Goal: Task Accomplishment & Management: Use online tool/utility

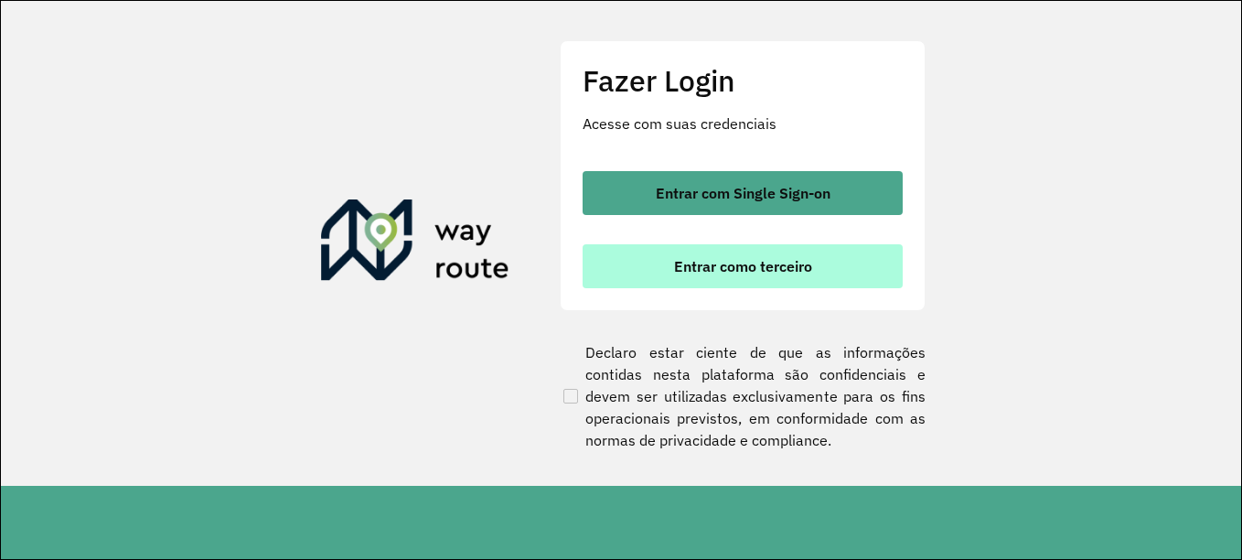
click at [826, 273] on button "Entrar como terceiro" at bounding box center [743, 266] width 320 height 44
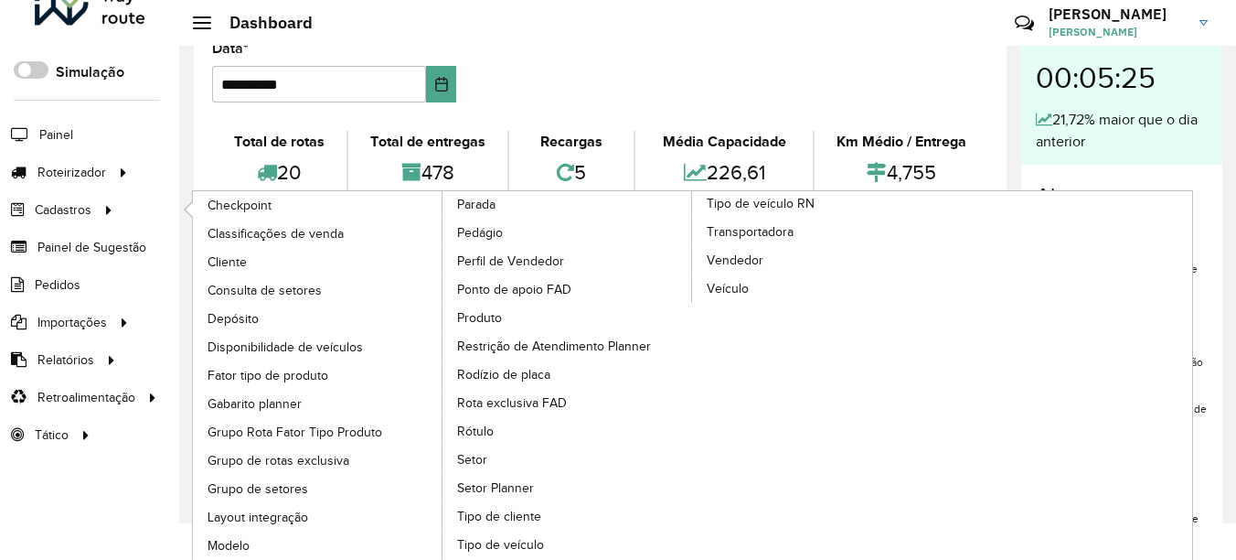
scroll to position [38, 0]
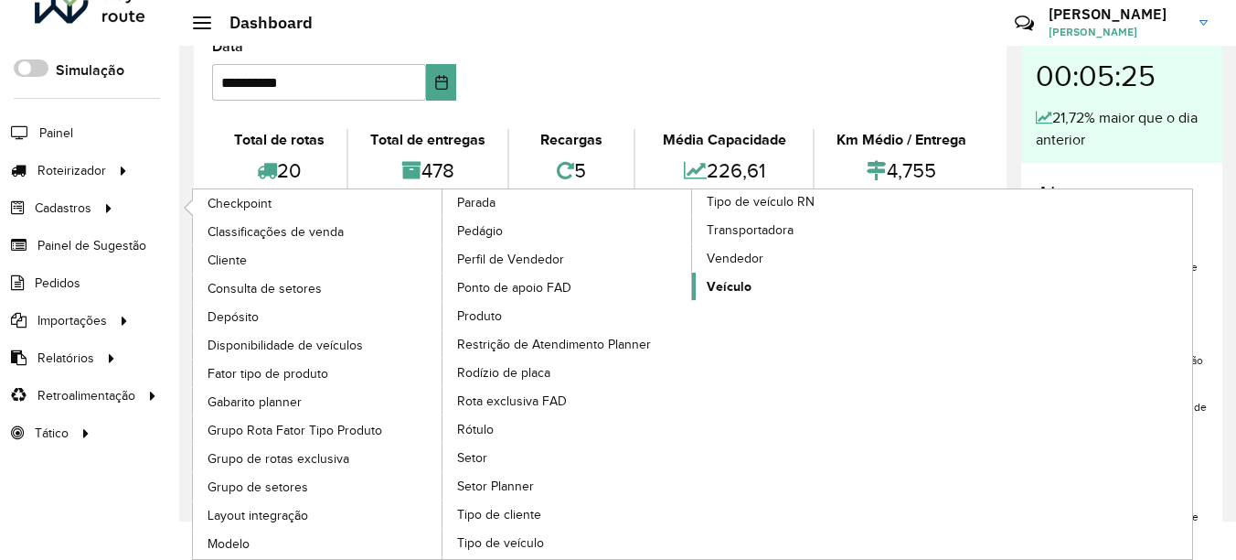
click at [732, 287] on span "Veículo" at bounding box center [729, 286] width 45 height 19
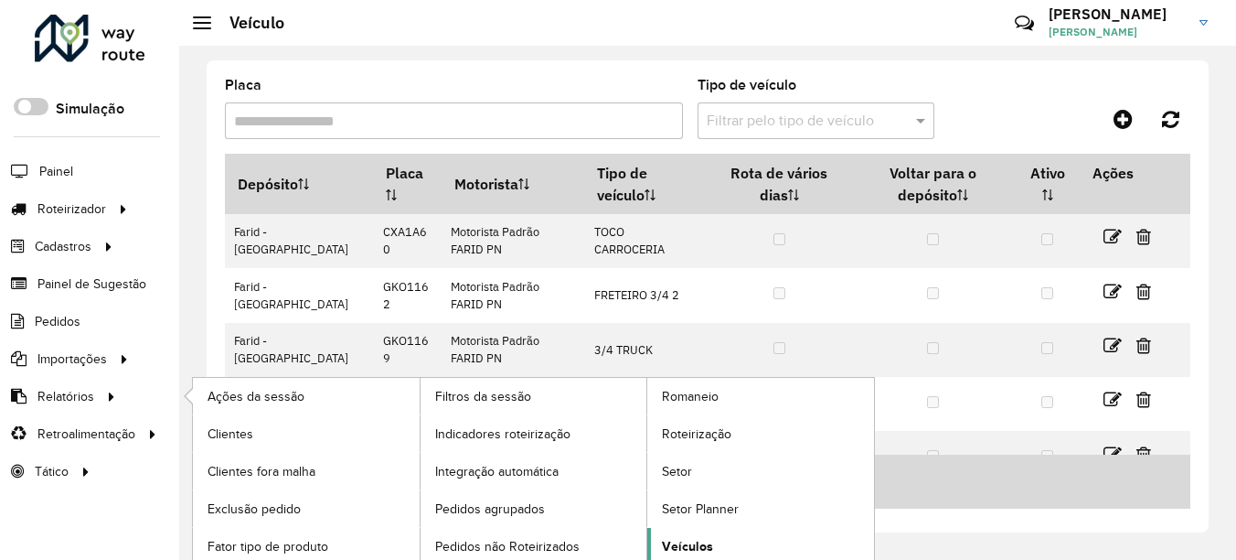
click at [691, 540] on span "Veículos" at bounding box center [687, 546] width 51 height 19
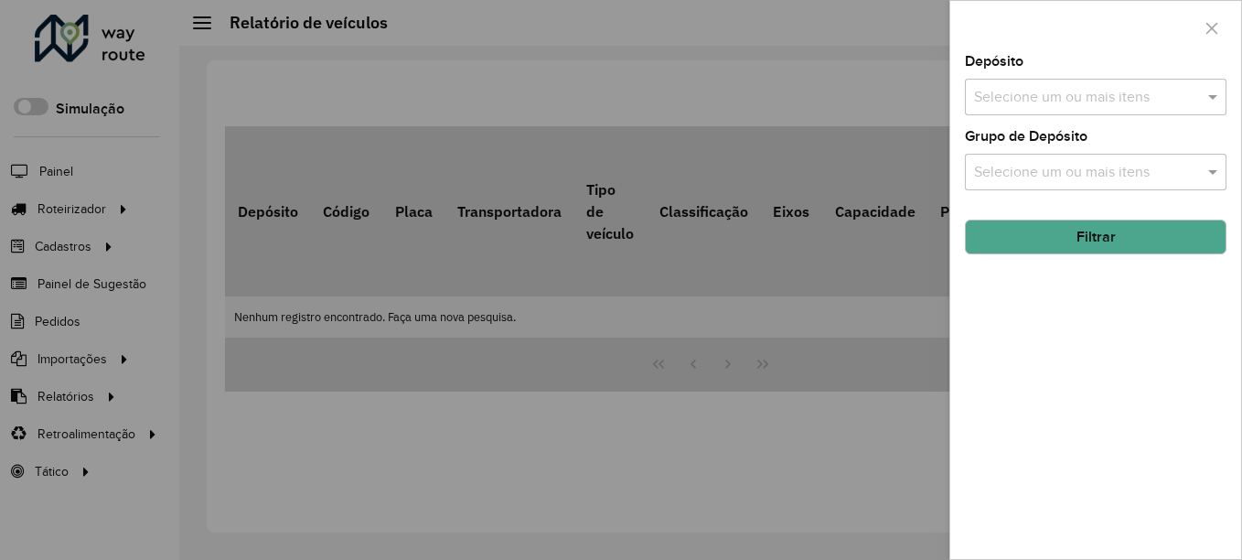
click at [1094, 70] on div "Depósito Selecione um ou mais itens" at bounding box center [1096, 85] width 262 height 60
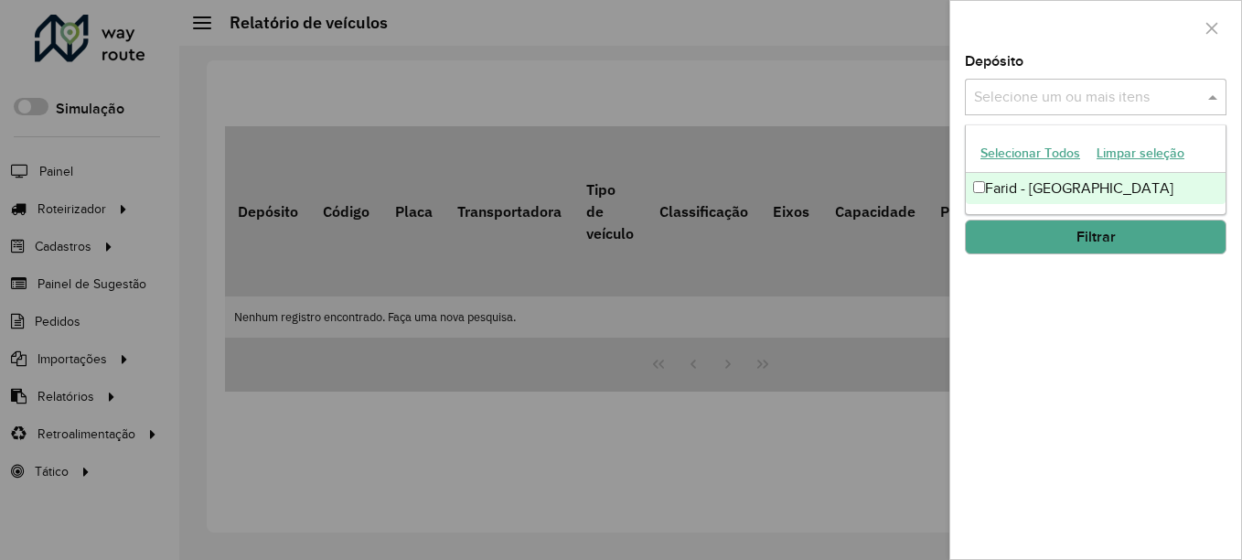
click at [1093, 93] on input "text" at bounding box center [1086, 98] width 234 height 22
click at [1065, 186] on div "Farid - Ponte Nova" at bounding box center [1096, 188] width 260 height 31
click at [1075, 337] on div "Depósito Selecione um ou mais itens Farid - Ponte Nova × × Grupo de Depósito Se…" at bounding box center [1095, 307] width 291 height 504
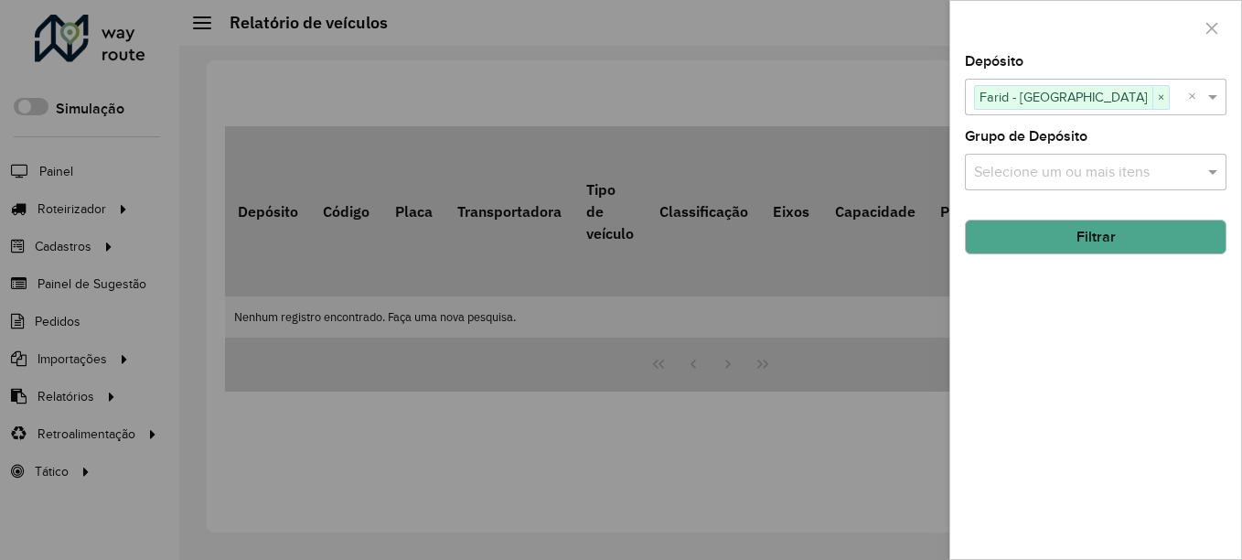
click at [1104, 237] on button "Filtrar" at bounding box center [1096, 236] width 262 height 35
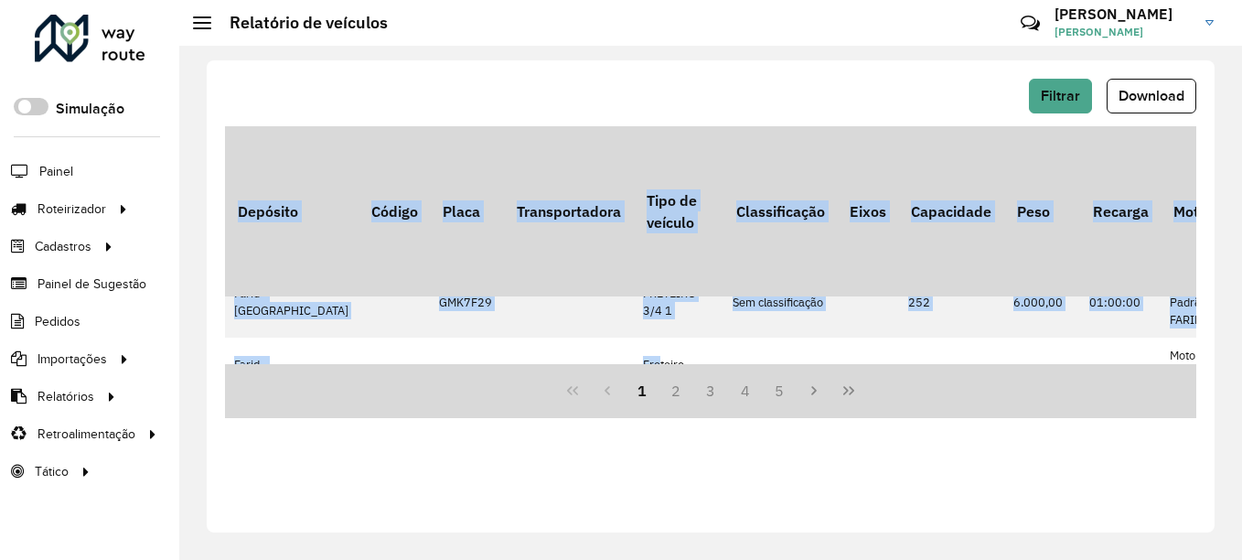
drag, startPoint x: 555, startPoint y: 366, endPoint x: 609, endPoint y: 360, distance: 54.2
click at [609, 360] on div "Depósito Código Placa Transportadora Tipo de veículo Classificação Eixos Capaci…" at bounding box center [710, 272] width 971 height 292
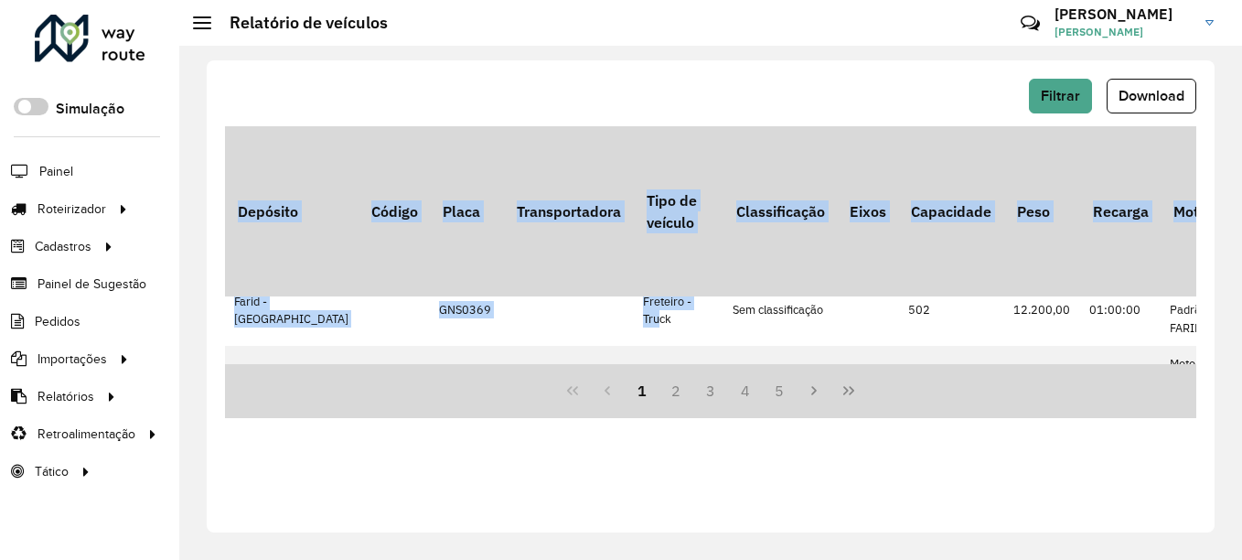
copy table "Depósito Código Placa Transportadora Tipo de veículo Classificação Eixos Capaci…"
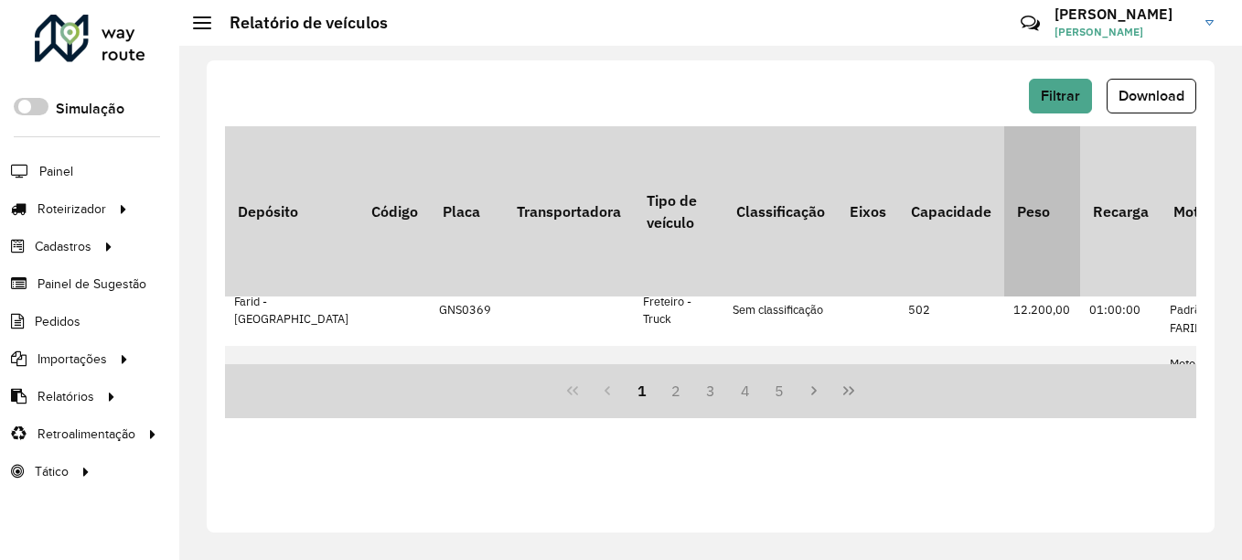
click at [1004, 256] on th "Peso" at bounding box center [1042, 211] width 76 height 170
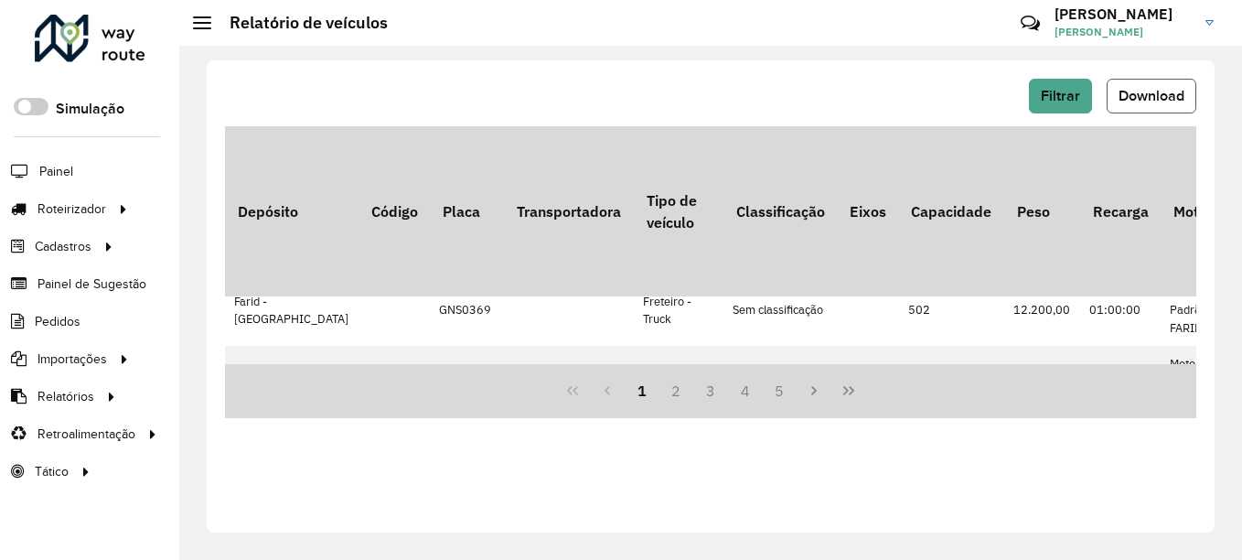
click at [1164, 96] on span "Download" at bounding box center [1151, 96] width 66 height 16
